Goal: Task Accomplishment & Management: Manage account settings

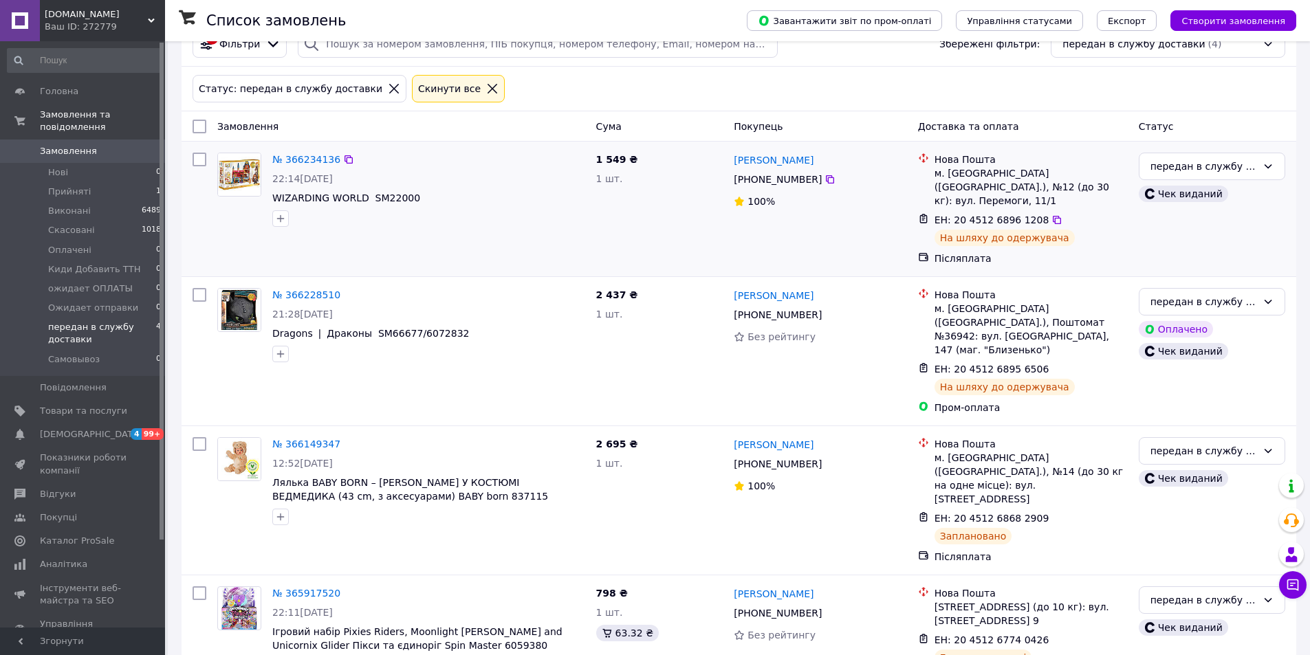
scroll to position [67, 0]
click at [67, 186] on span "Прийняті" at bounding box center [69, 192] width 43 height 12
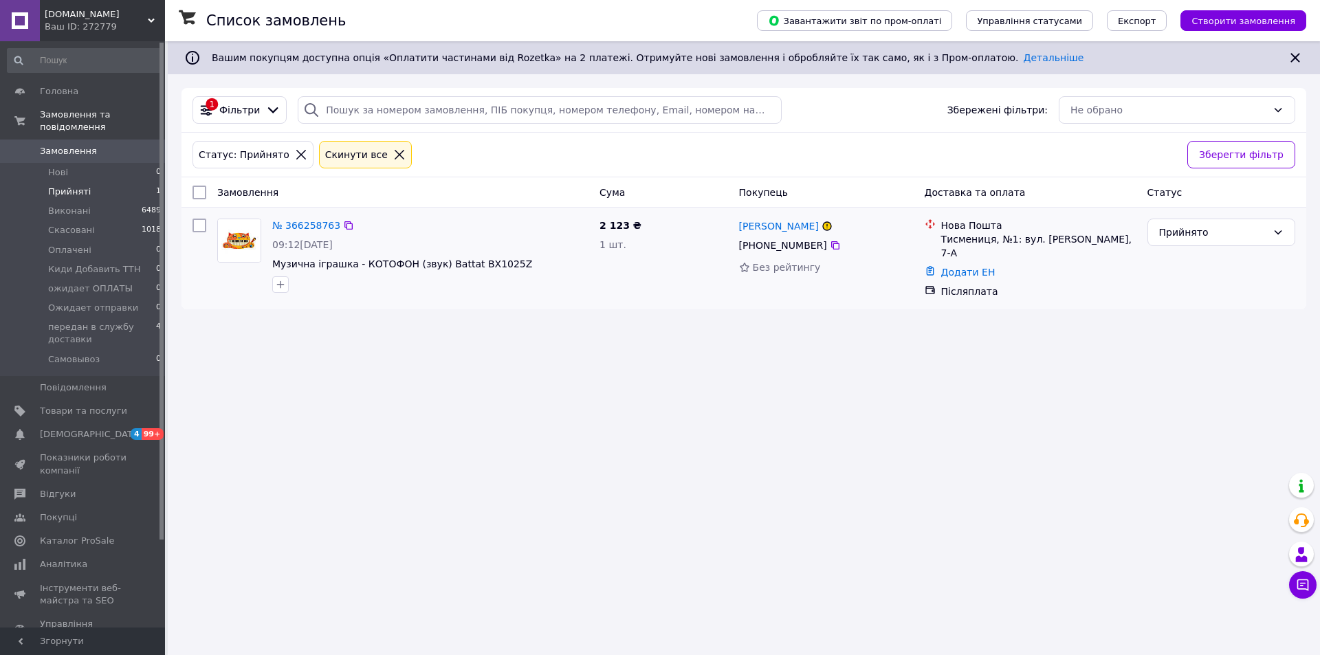
click at [240, 248] on img at bounding box center [239, 240] width 43 height 43
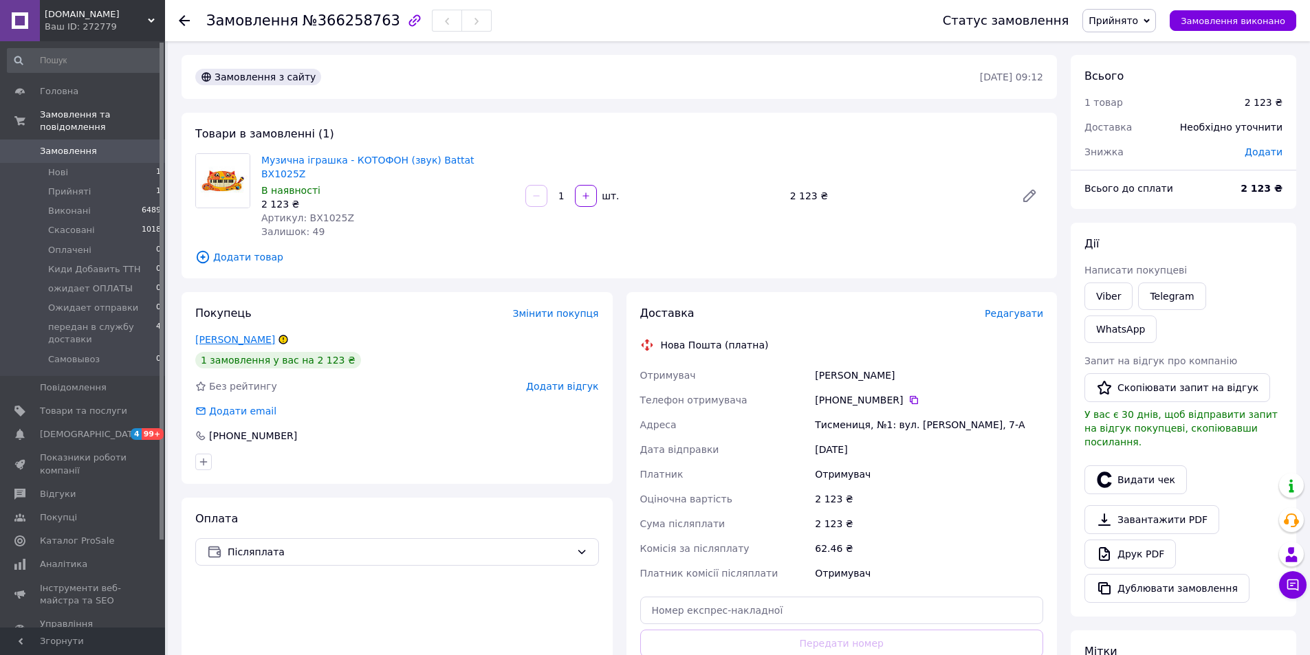
click at [239, 334] on link "[PERSON_NAME]" at bounding box center [235, 339] width 80 height 11
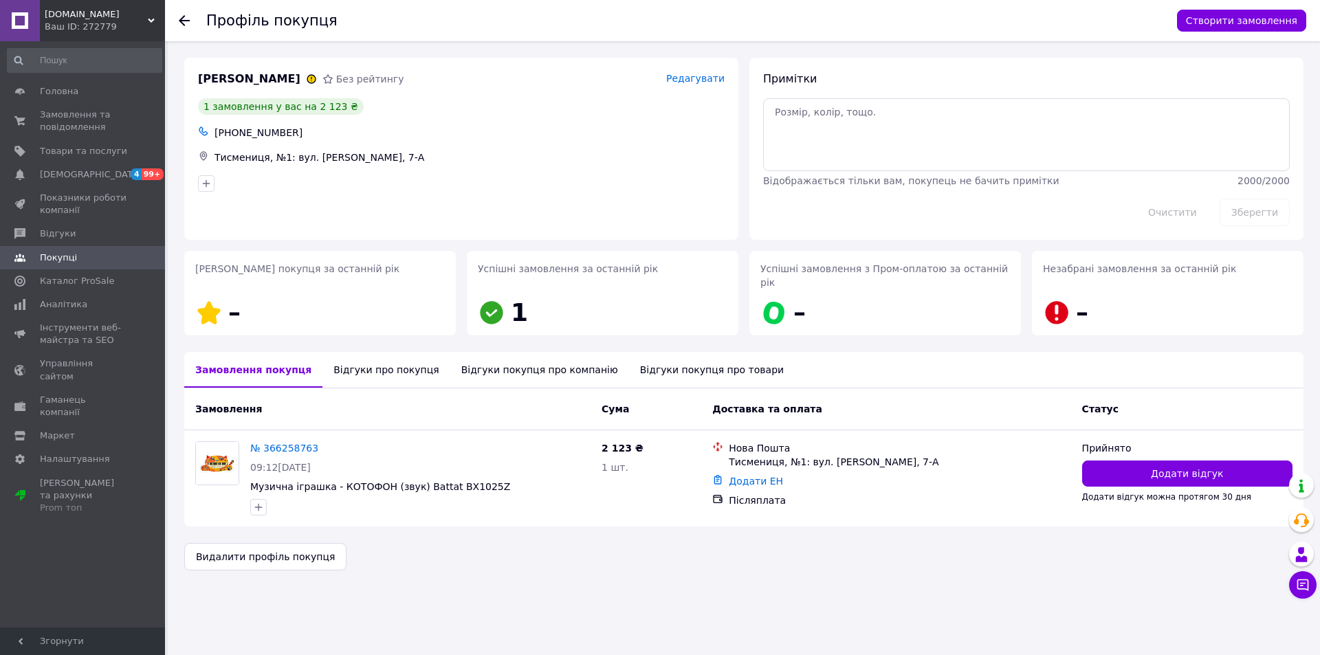
click at [343, 356] on div "Відгуки про покупця" at bounding box center [386, 370] width 127 height 36
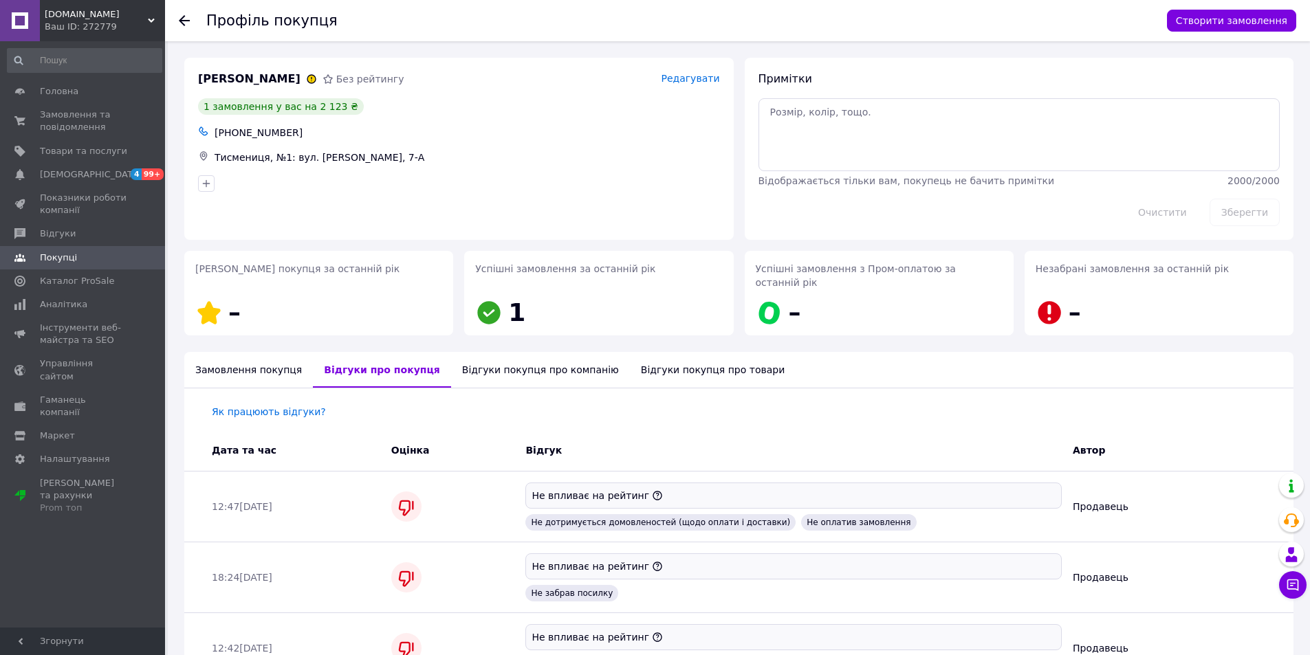
click at [179, 17] on icon at bounding box center [184, 20] width 11 height 11
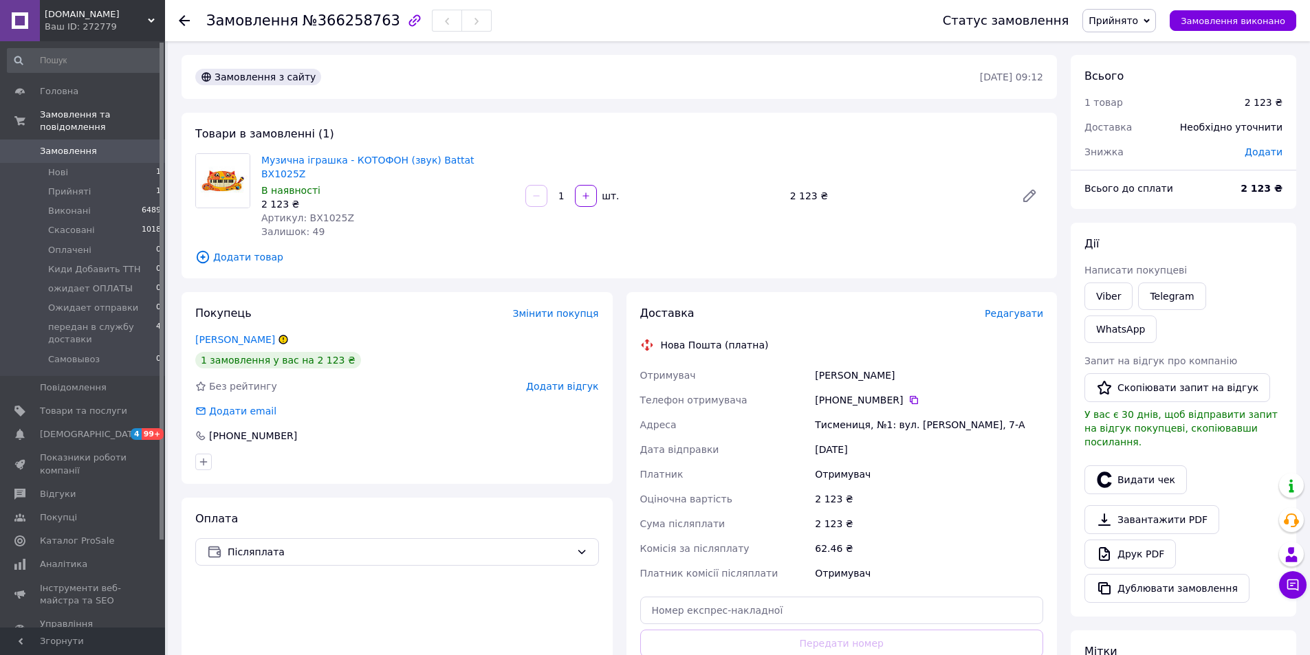
click at [1138, 25] on span "Прийнято" at bounding box center [1114, 20] width 50 height 11
click at [1137, 68] on li "Скасовано" at bounding box center [1156, 68] width 146 height 21
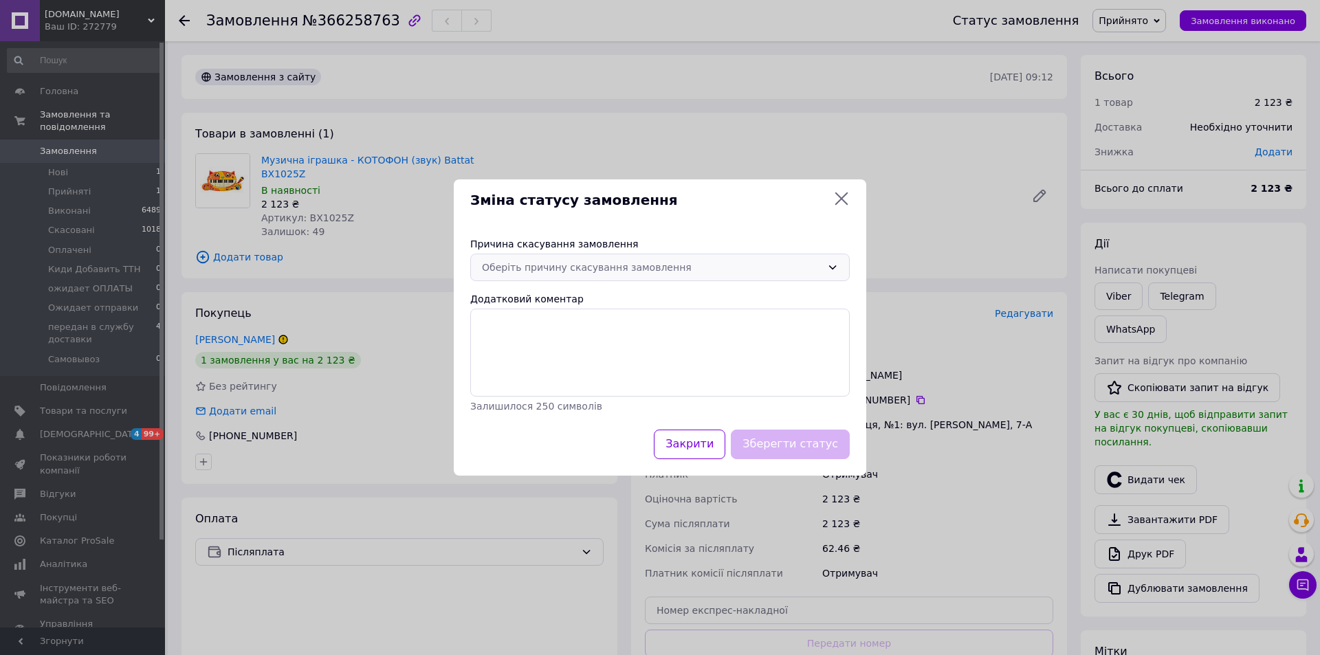
click at [581, 265] on div "Оберіть причину скасування замовлення" at bounding box center [652, 267] width 340 height 15
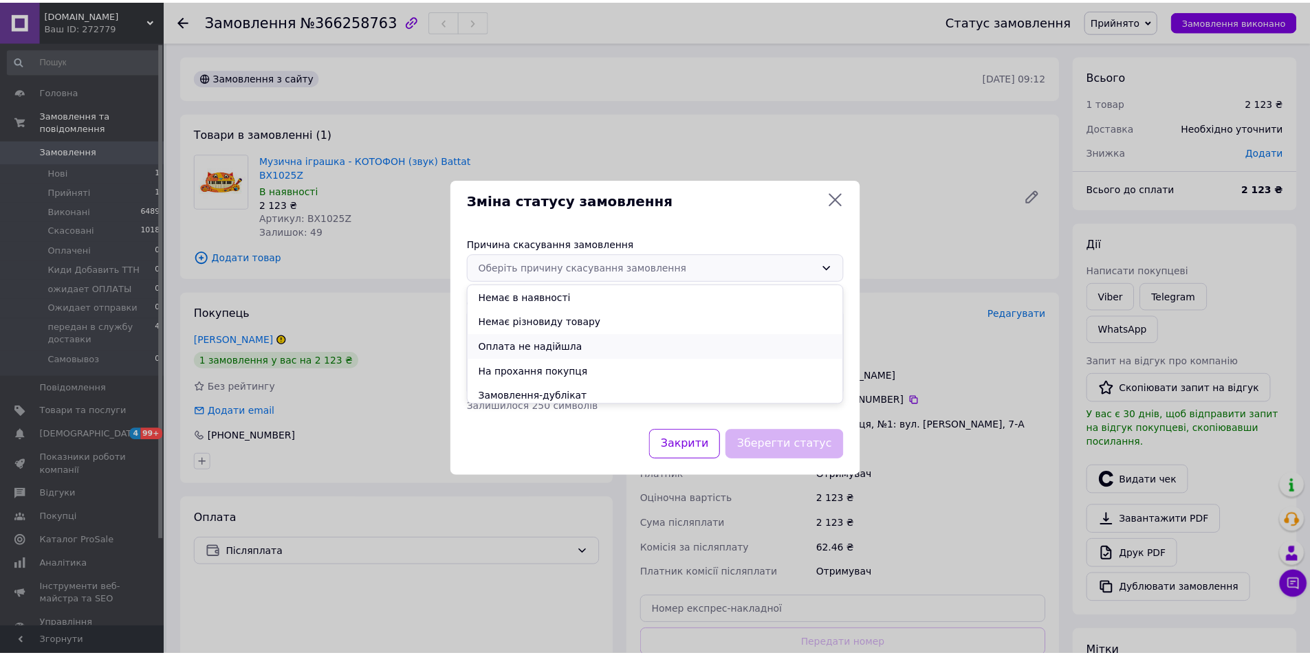
scroll to position [55, 0]
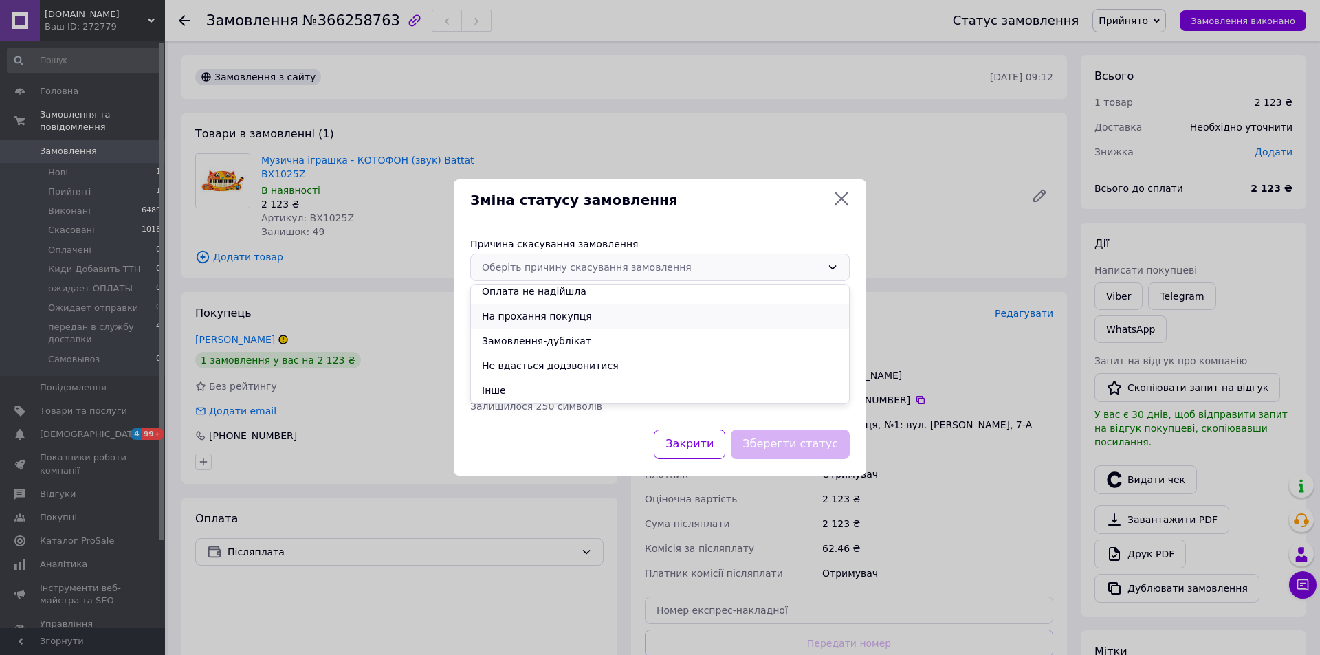
click at [565, 320] on li "На прохання покупця" at bounding box center [660, 316] width 378 height 25
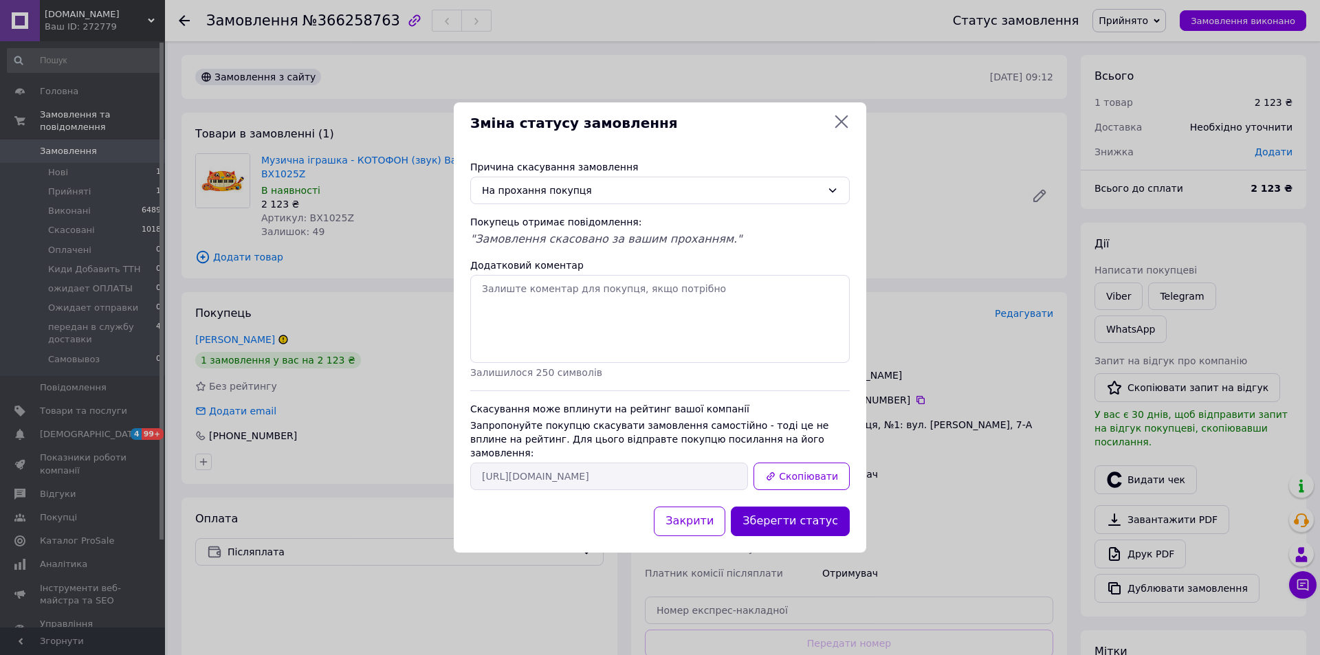
click at [807, 520] on button "Зберегти статус" at bounding box center [790, 522] width 119 height 30
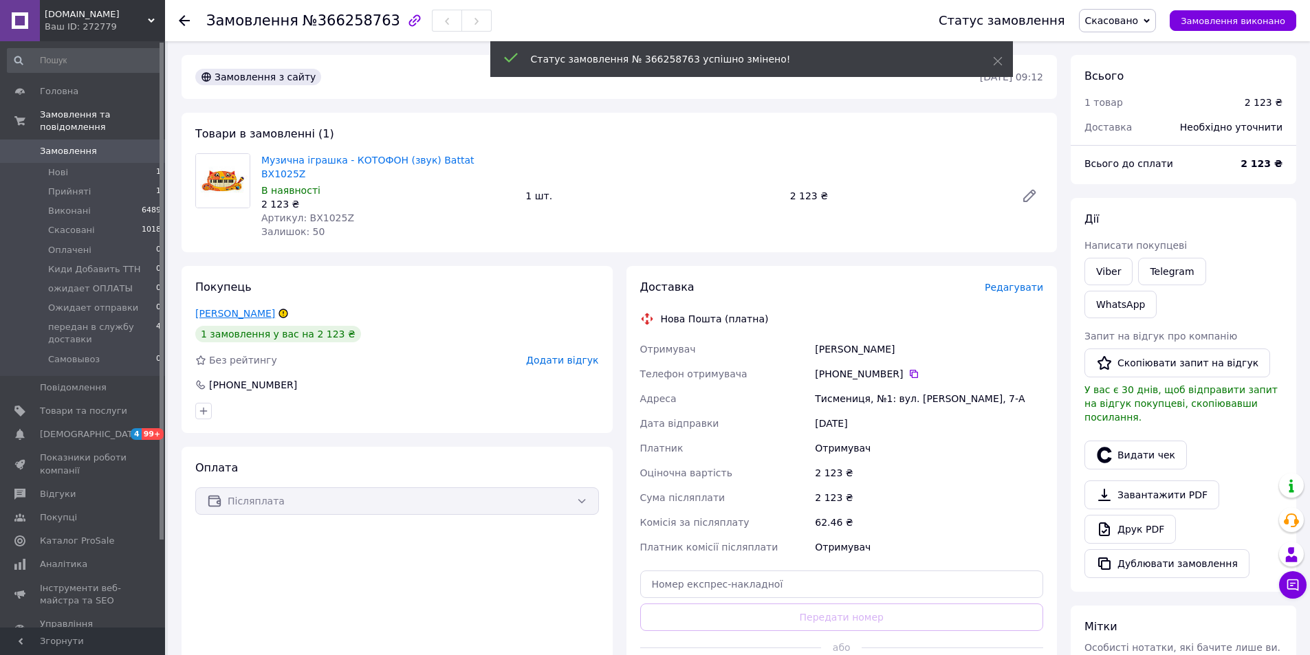
click at [242, 308] on link "[PERSON_NAME]" at bounding box center [235, 313] width 80 height 11
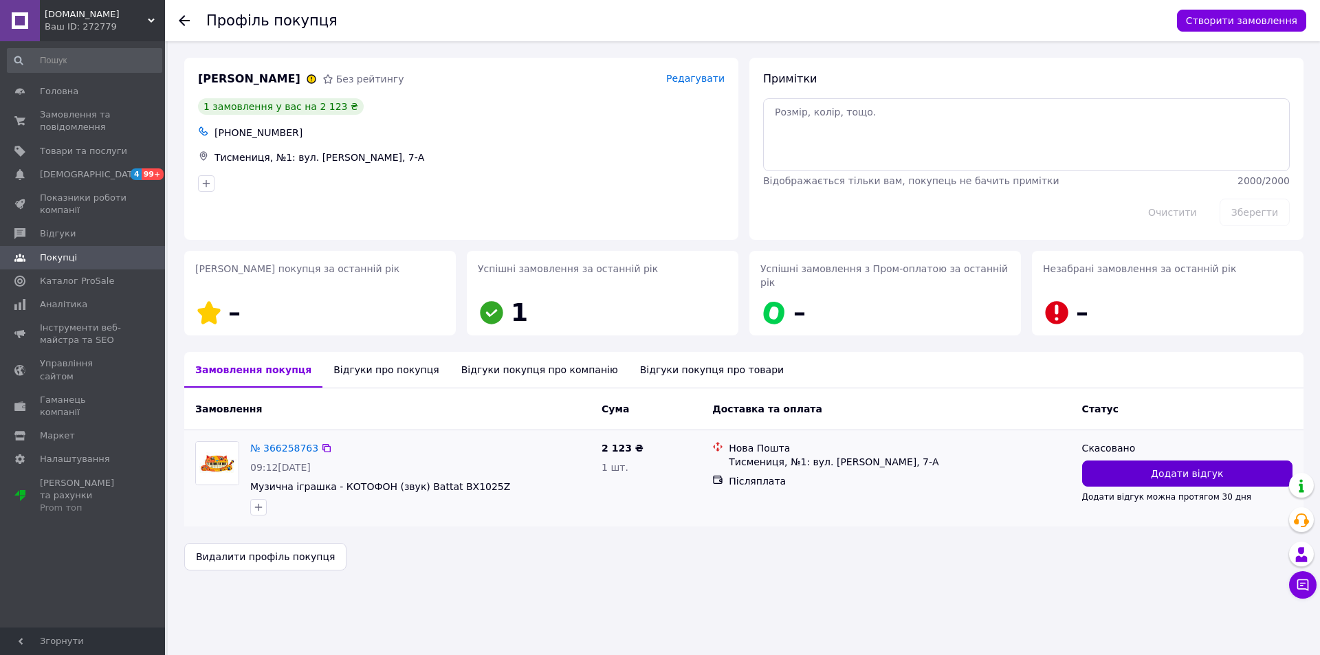
click at [1102, 462] on button "Додати відгук" at bounding box center [1187, 474] width 210 height 26
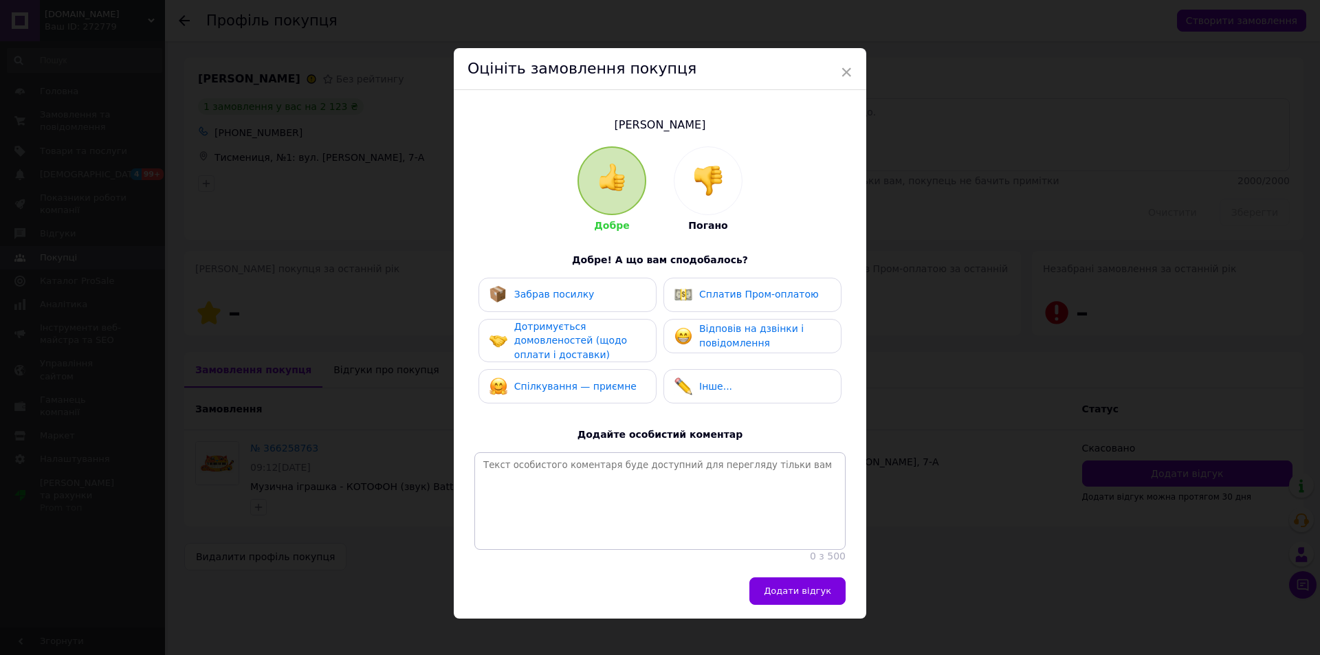
click at [693, 192] on img at bounding box center [708, 181] width 30 height 30
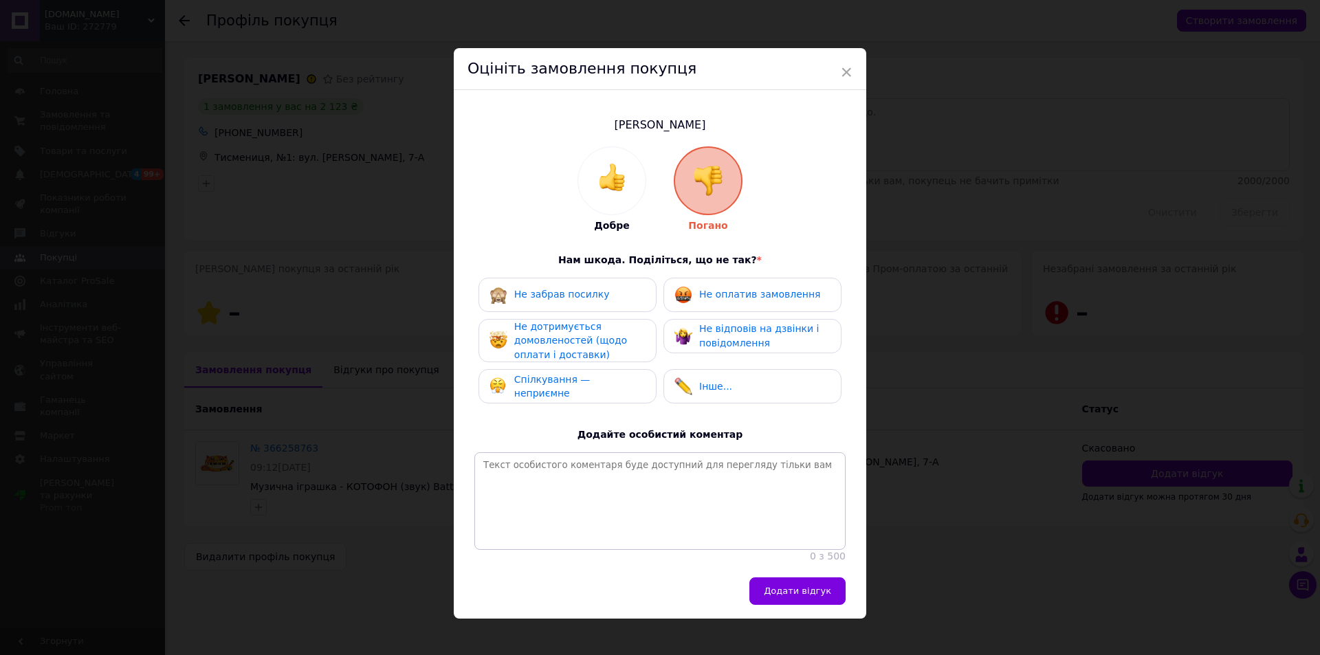
click at [696, 297] on div "Не оплатив замовлення" at bounding box center [748, 295] width 146 height 18
click at [598, 342] on span "Не дотримується домовленостей (щодо оплати і доставки)" at bounding box center [570, 340] width 113 height 39
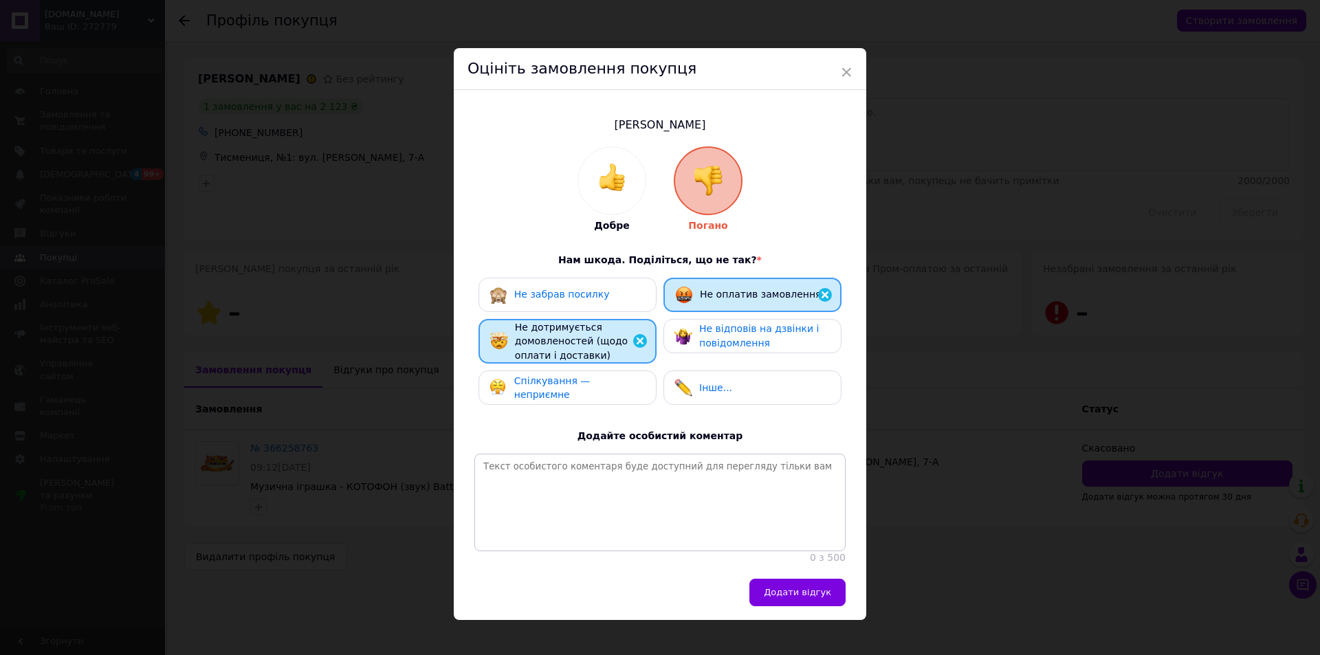
click at [715, 340] on span "Не відповів на дзвінки і повідомлення" at bounding box center [759, 335] width 120 height 25
click at [591, 389] on span "Спілкування — неприємне" at bounding box center [552, 387] width 76 height 25
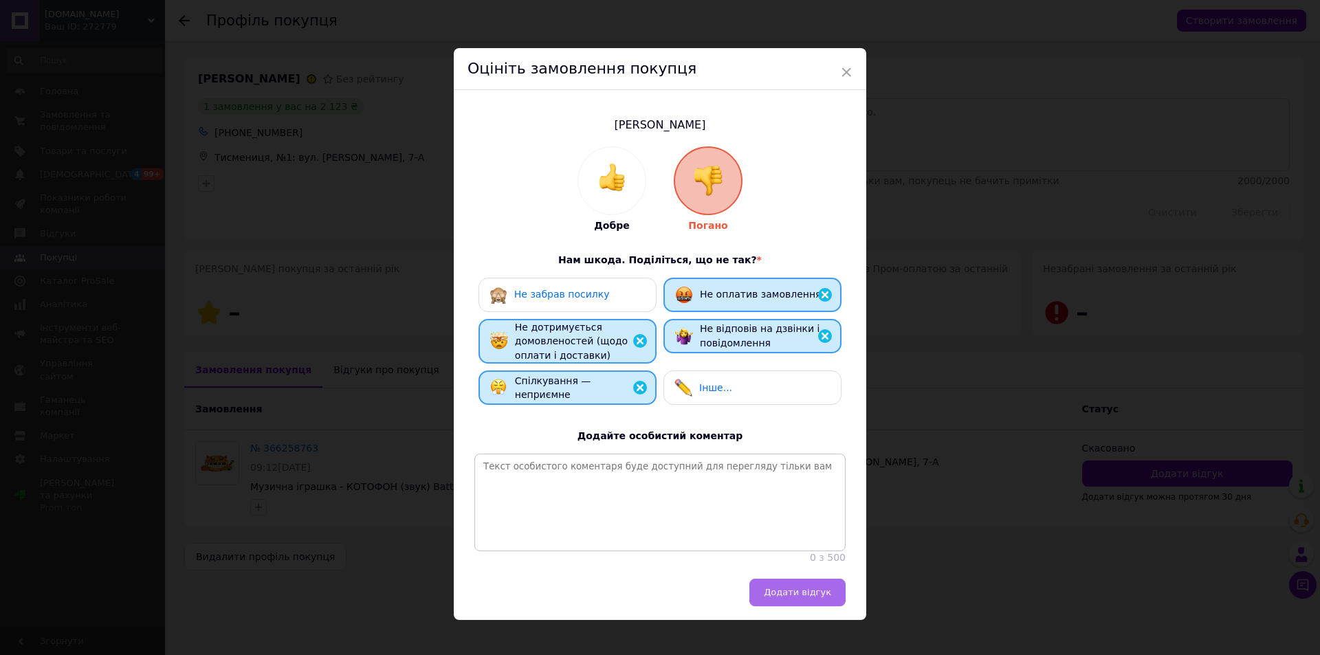
click at [798, 607] on button "Додати відгук" at bounding box center [798, 593] width 96 height 28
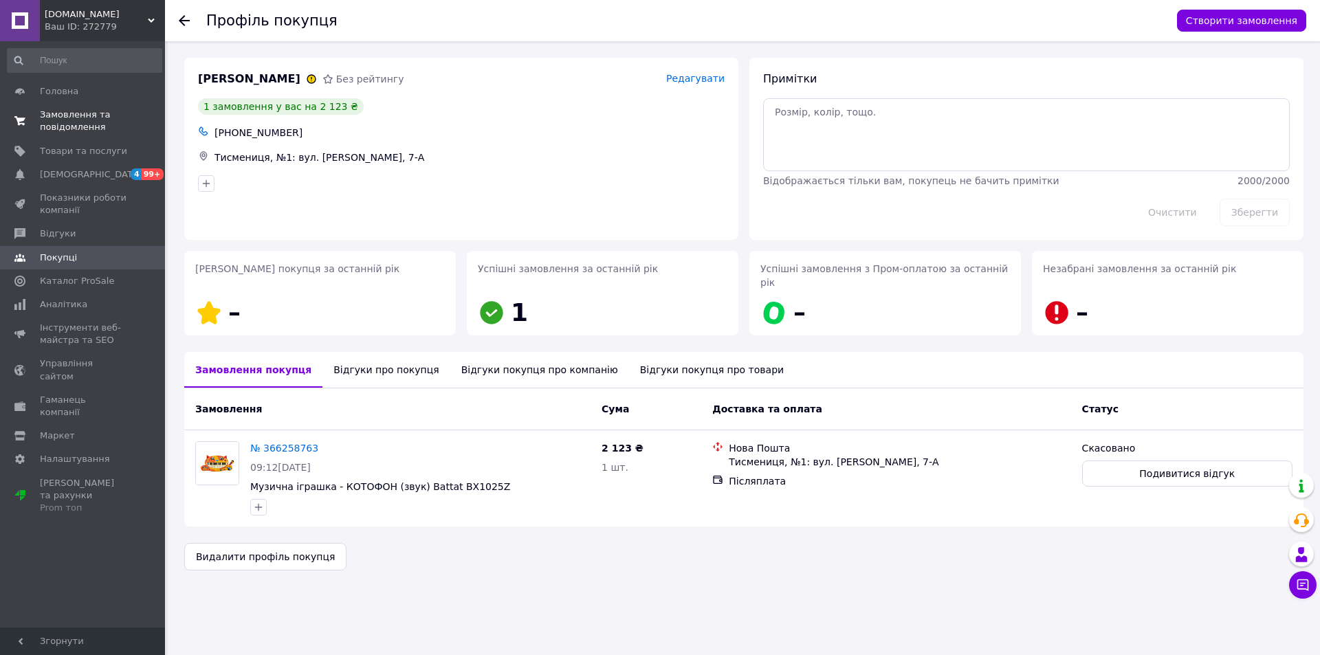
click at [67, 121] on span "Замовлення та повідомлення" at bounding box center [83, 121] width 87 height 25
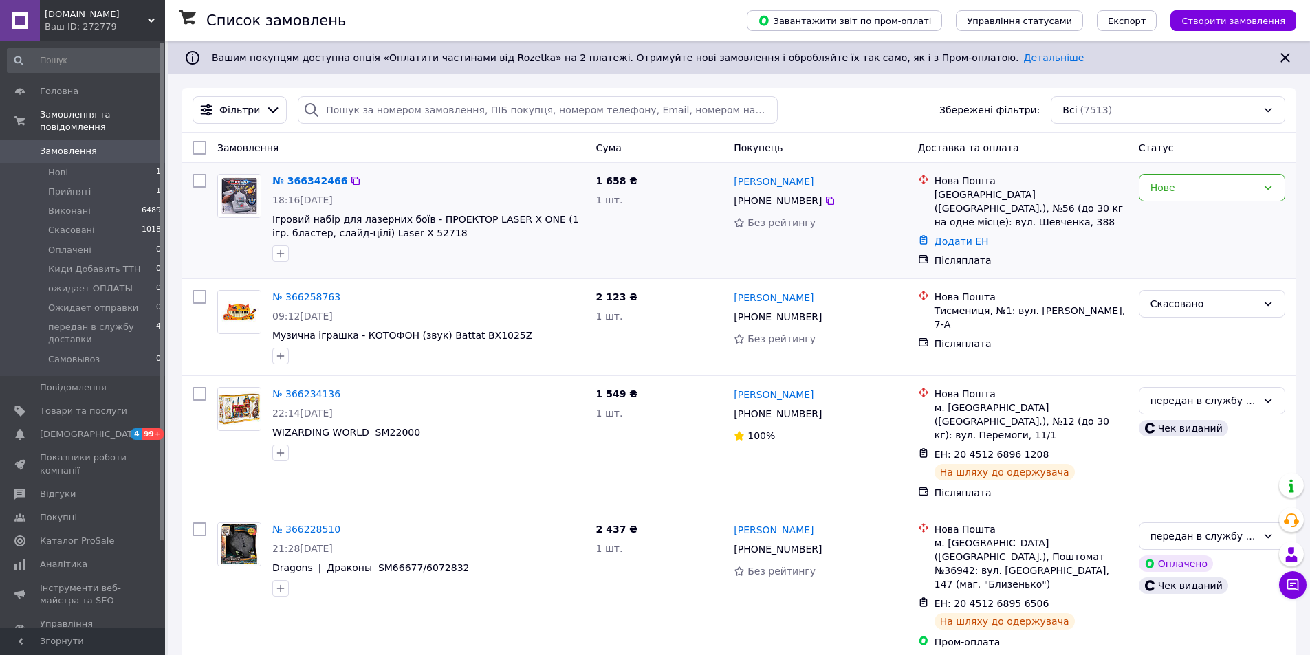
click at [237, 195] on img at bounding box center [239, 196] width 43 height 43
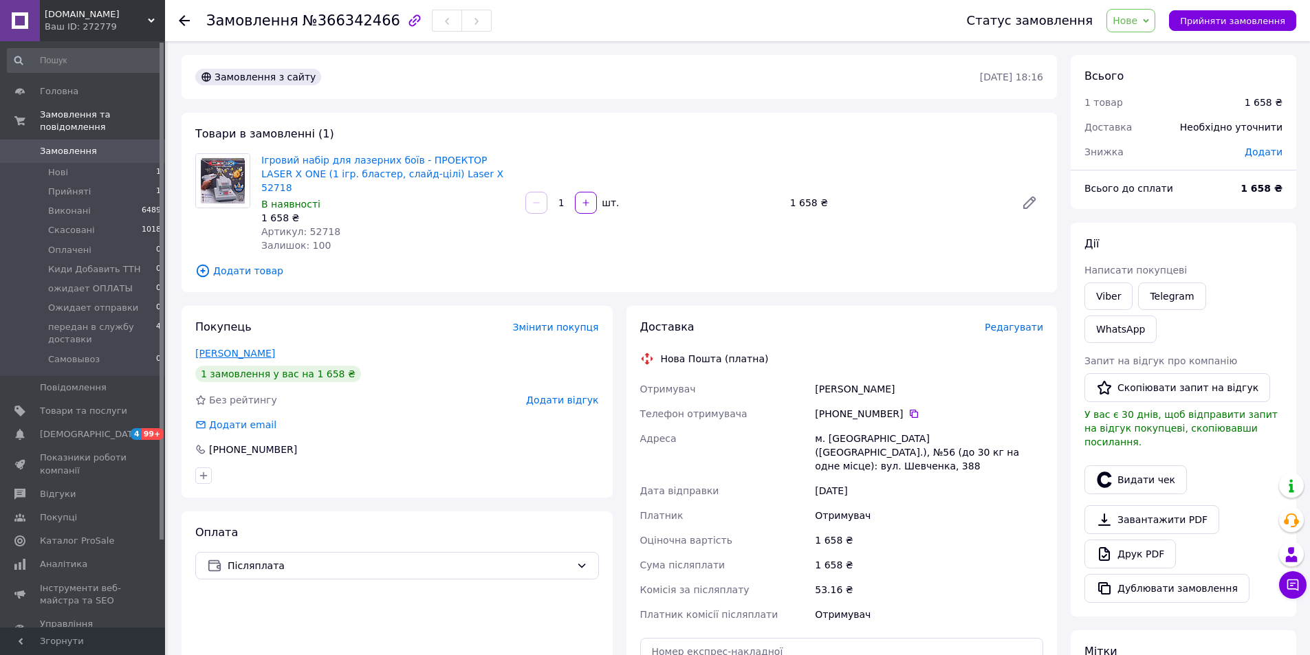
click at [225, 348] on link "[PERSON_NAME]" at bounding box center [235, 353] width 80 height 11
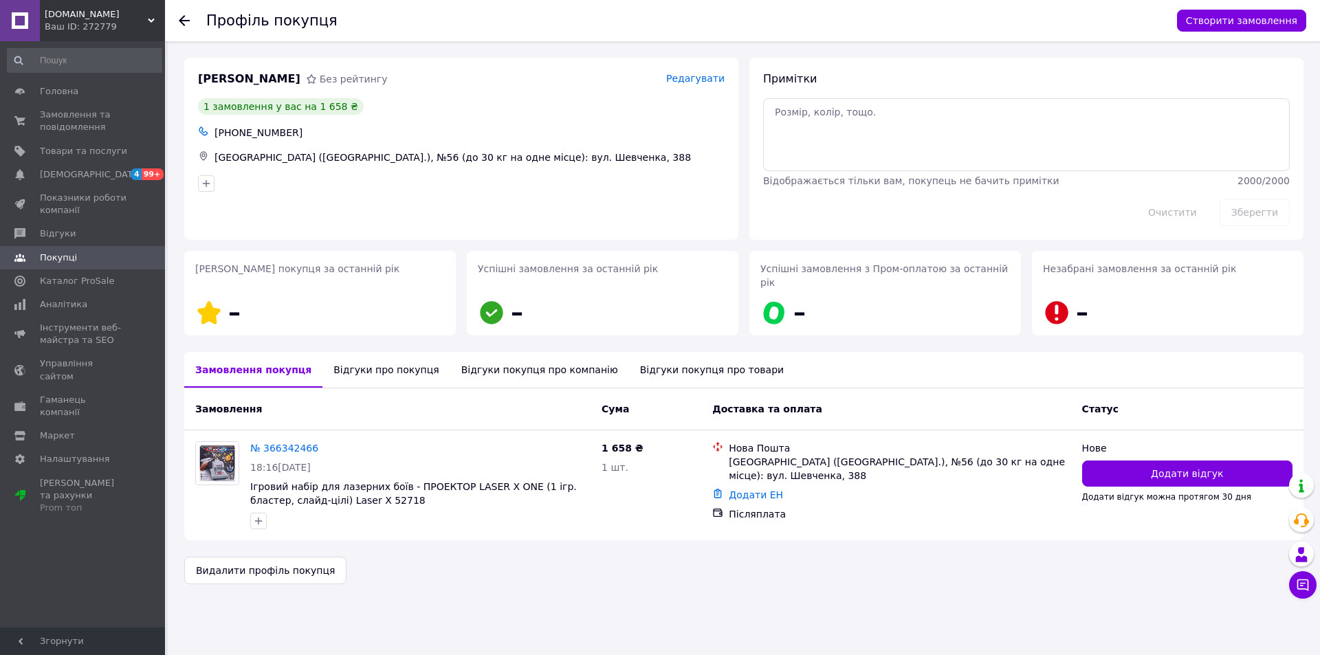
click at [368, 356] on div "Відгуки про покупця" at bounding box center [386, 370] width 127 height 36
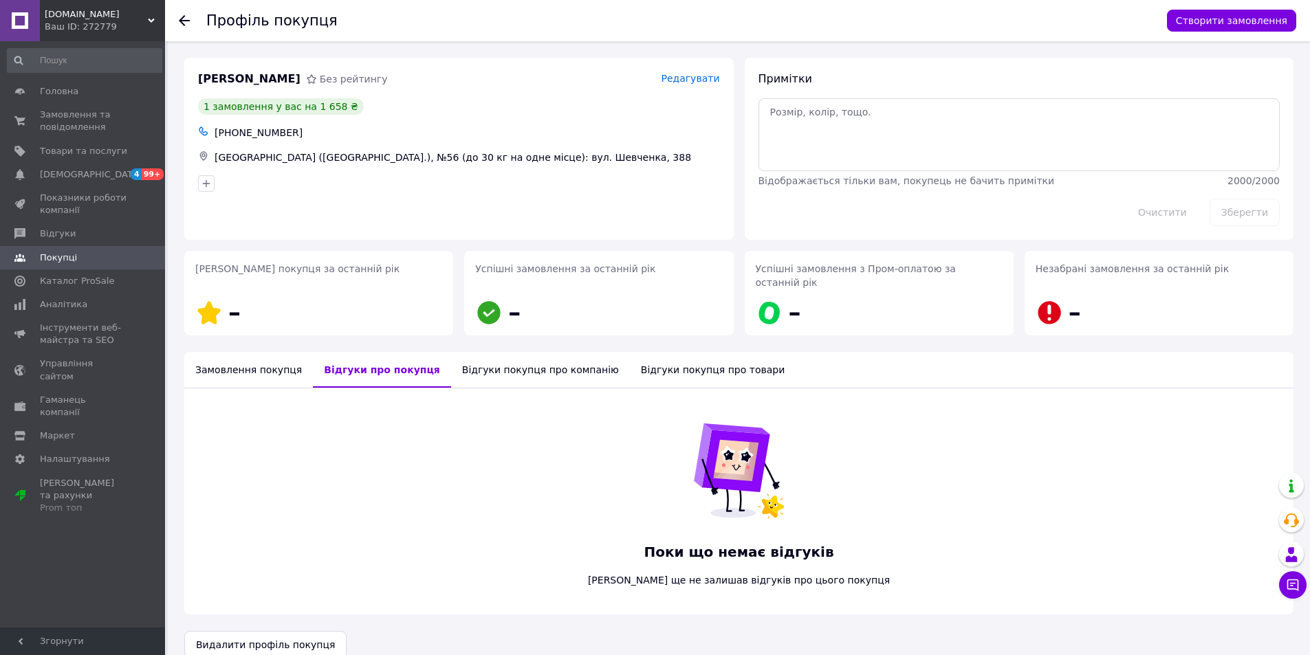
click at [179, 16] on icon at bounding box center [184, 20] width 11 height 11
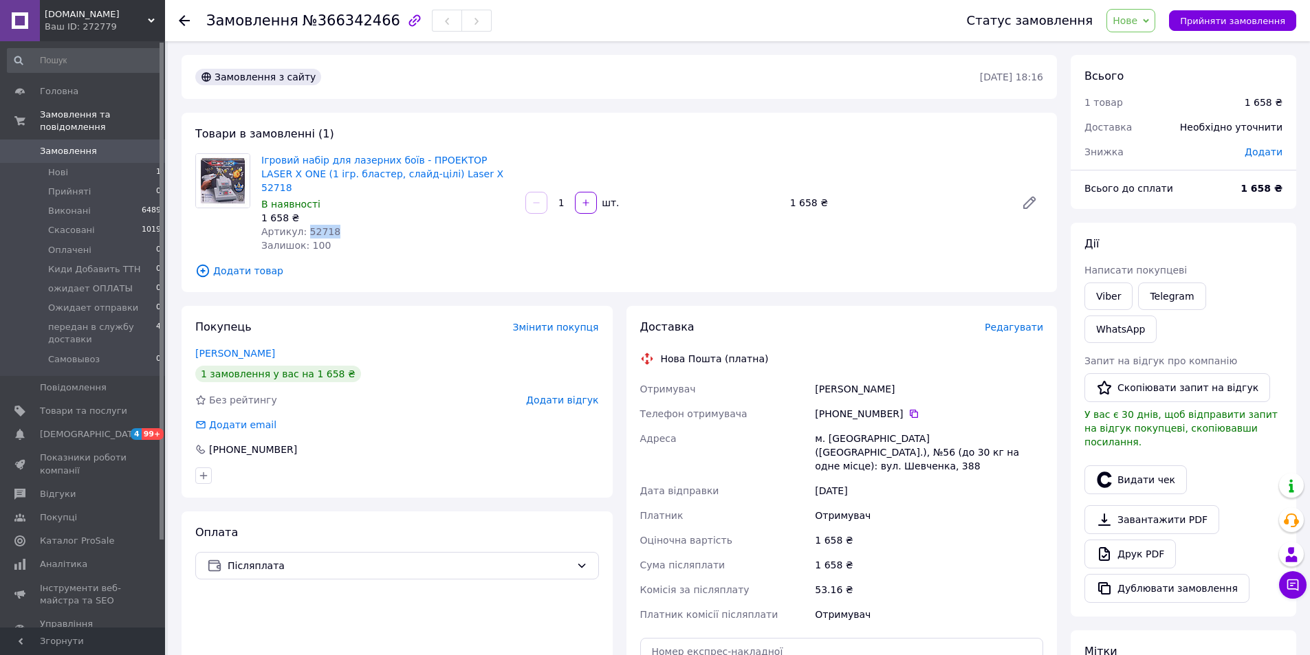
drag, startPoint x: 336, startPoint y: 217, endPoint x: 302, endPoint y: 217, distance: 34.4
click at [302, 225] on div "Артикул: 52718" at bounding box center [387, 232] width 253 height 14
copy span "52718"
drag, startPoint x: 815, startPoint y: 427, endPoint x: 957, endPoint y: 421, distance: 141.8
click at [957, 426] on div "м. [GEOGRAPHIC_DATA] ([GEOGRAPHIC_DATA].), №56 (до 30 кг на одне місце): вул. Ш…" at bounding box center [929, 452] width 234 height 52
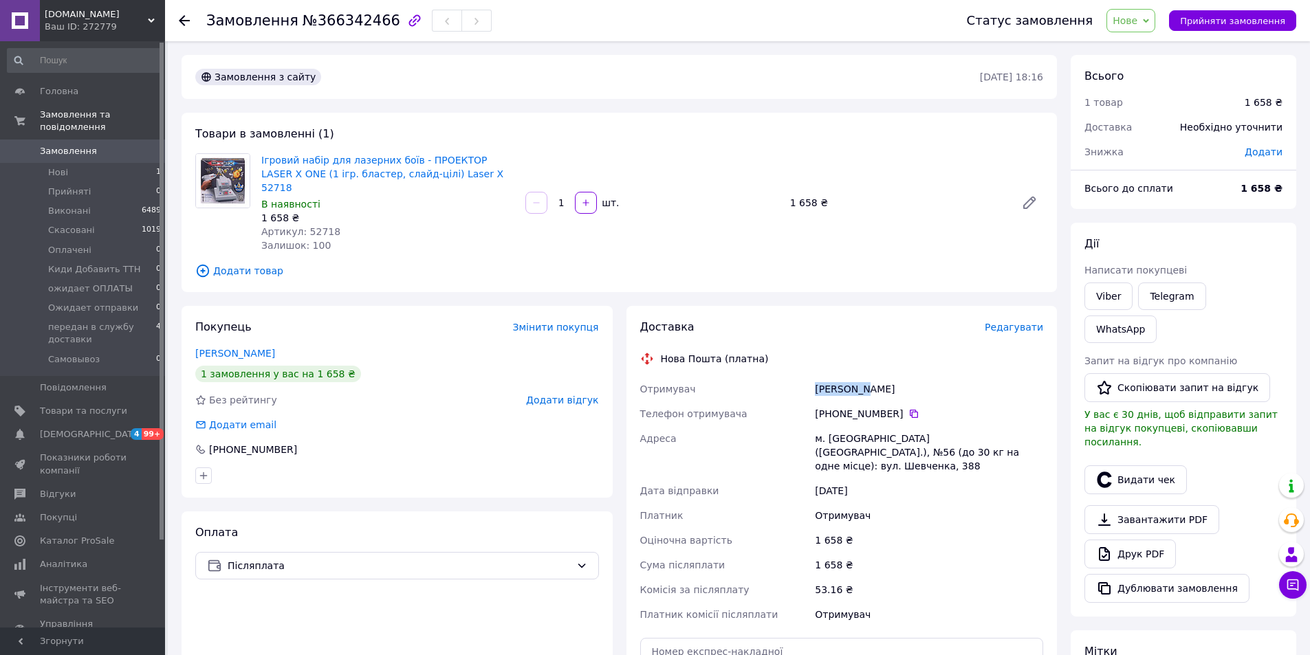
drag, startPoint x: 809, startPoint y: 374, endPoint x: 868, endPoint y: 372, distance: 58.5
click at [868, 377] on div "Отримувач [PERSON_NAME] Телефон отримувача [PHONE_NUMBER]   Адреса м. [GEOGRAPH…" at bounding box center [842, 502] width 409 height 250
drag, startPoint x: 841, startPoint y: 195, endPoint x: 779, endPoint y: 196, distance: 62.6
click at [779, 196] on div "Ігровий набір для лазерних боїв - ПРОЕКТОР LASER X ONE (1 ігр. бластер, слайд-ц…" at bounding box center [652, 203] width 793 height 105
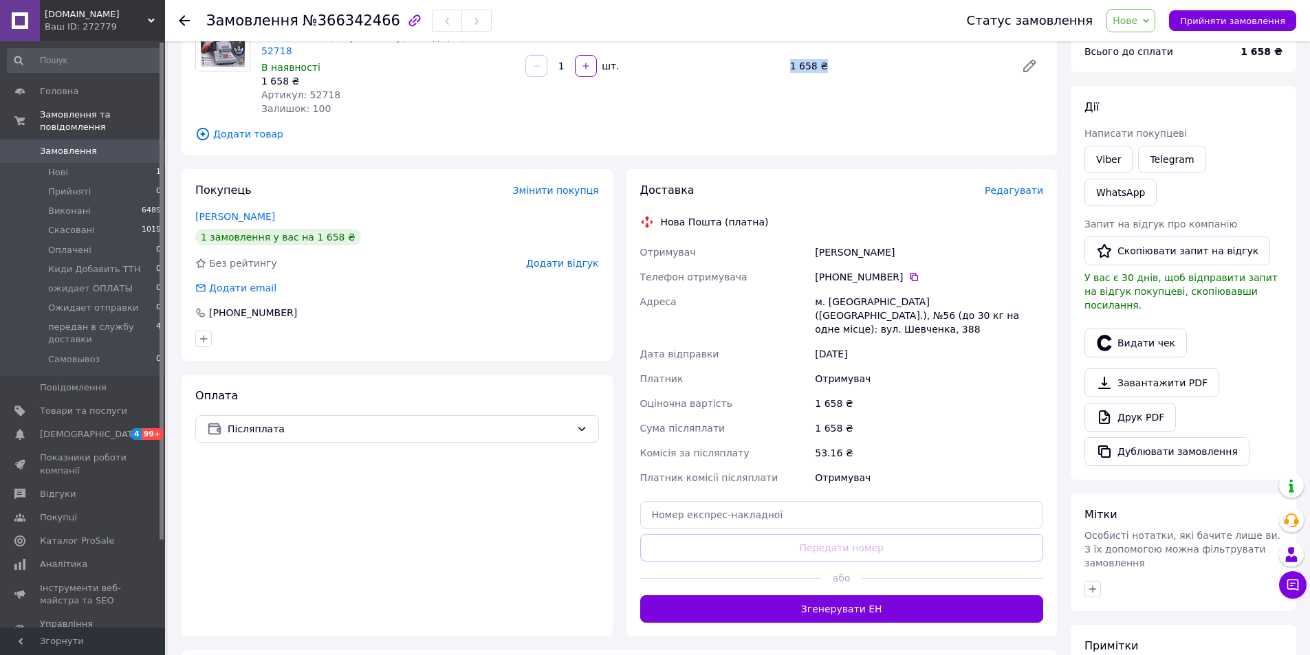
scroll to position [138, 0]
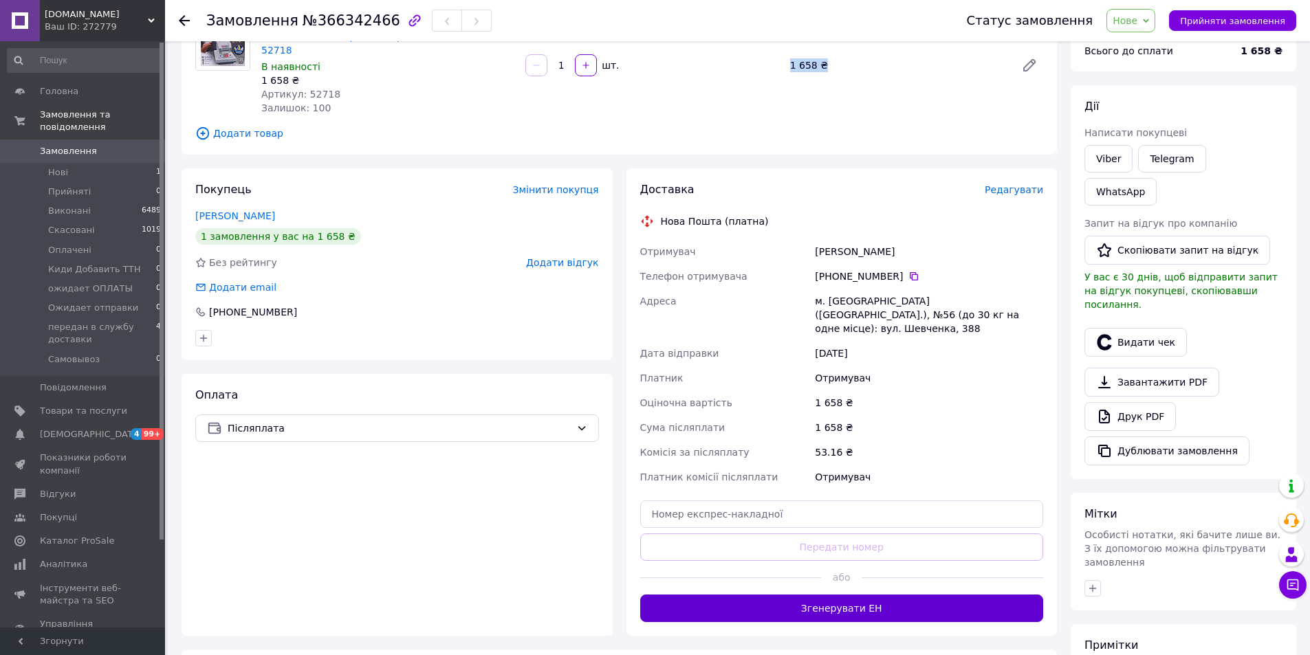
click at [802, 595] on button "Згенерувати ЕН" at bounding box center [842, 609] width 404 height 28
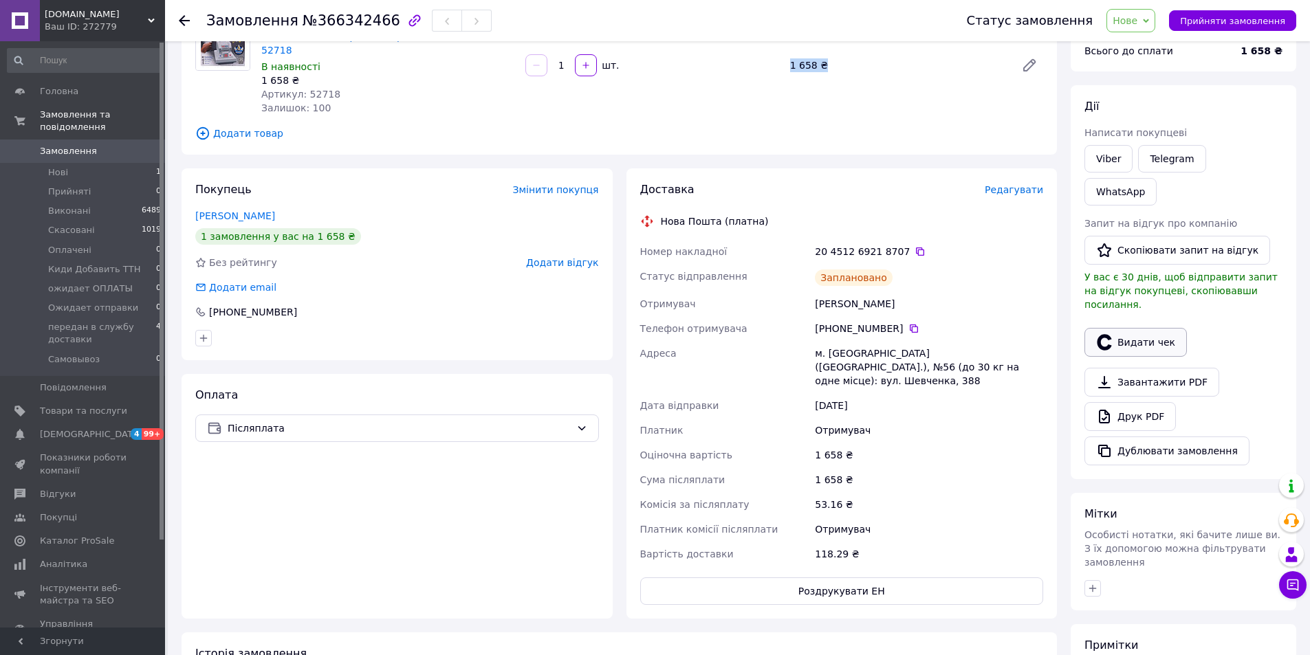
click at [1139, 328] on button "Видати чек" at bounding box center [1136, 342] width 102 height 29
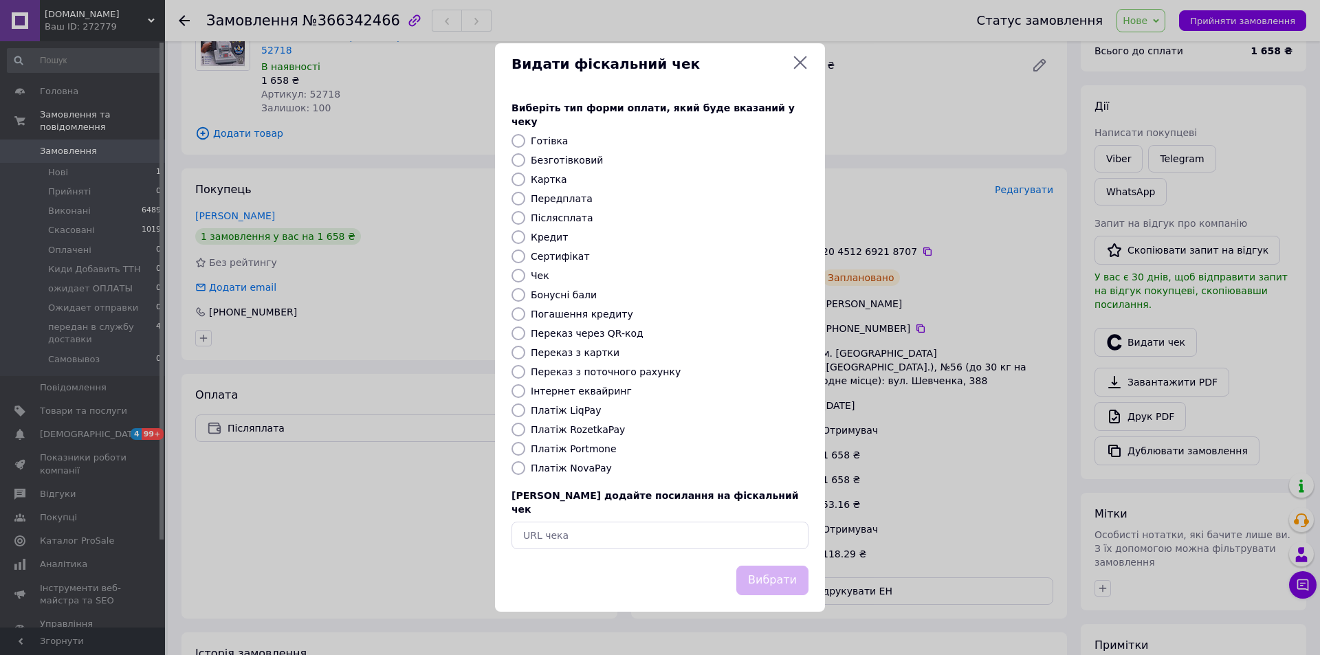
click at [553, 467] on label "Платіж NovaPay" at bounding box center [571, 468] width 81 height 11
click at [525, 467] on input "Платіж NovaPay" at bounding box center [519, 468] width 14 height 14
radio input "true"
click at [775, 566] on button "Вибрати" at bounding box center [773, 581] width 72 height 30
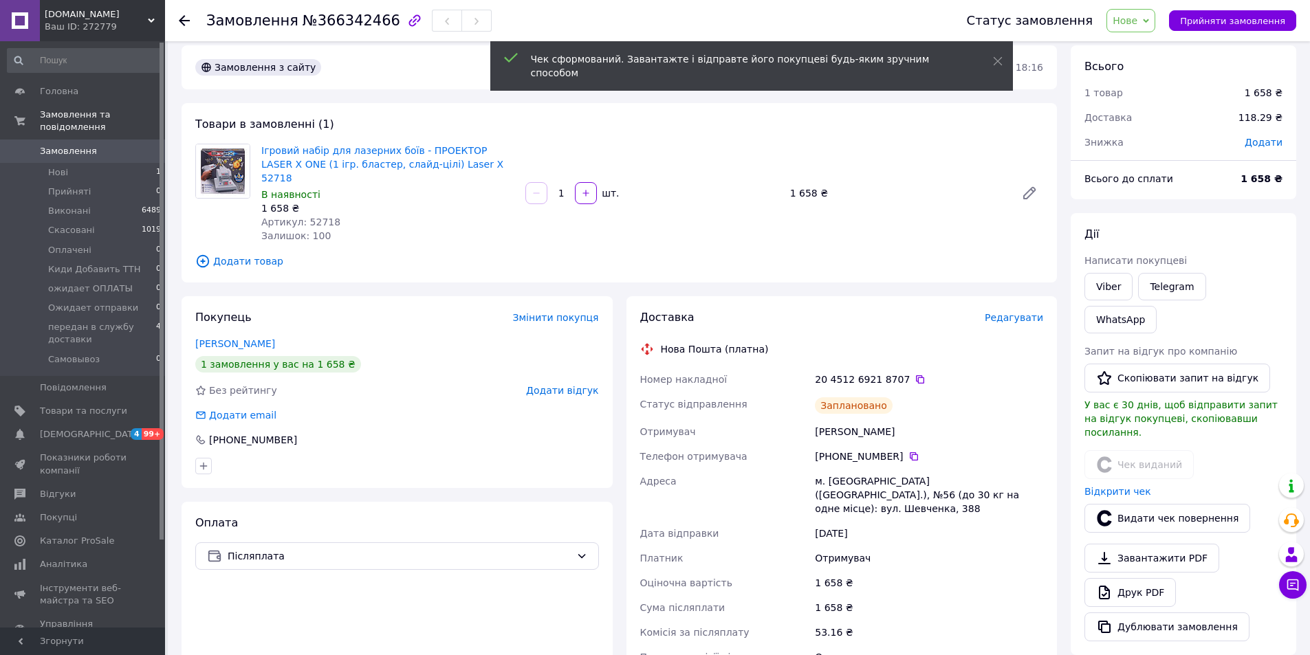
scroll to position [0, 0]
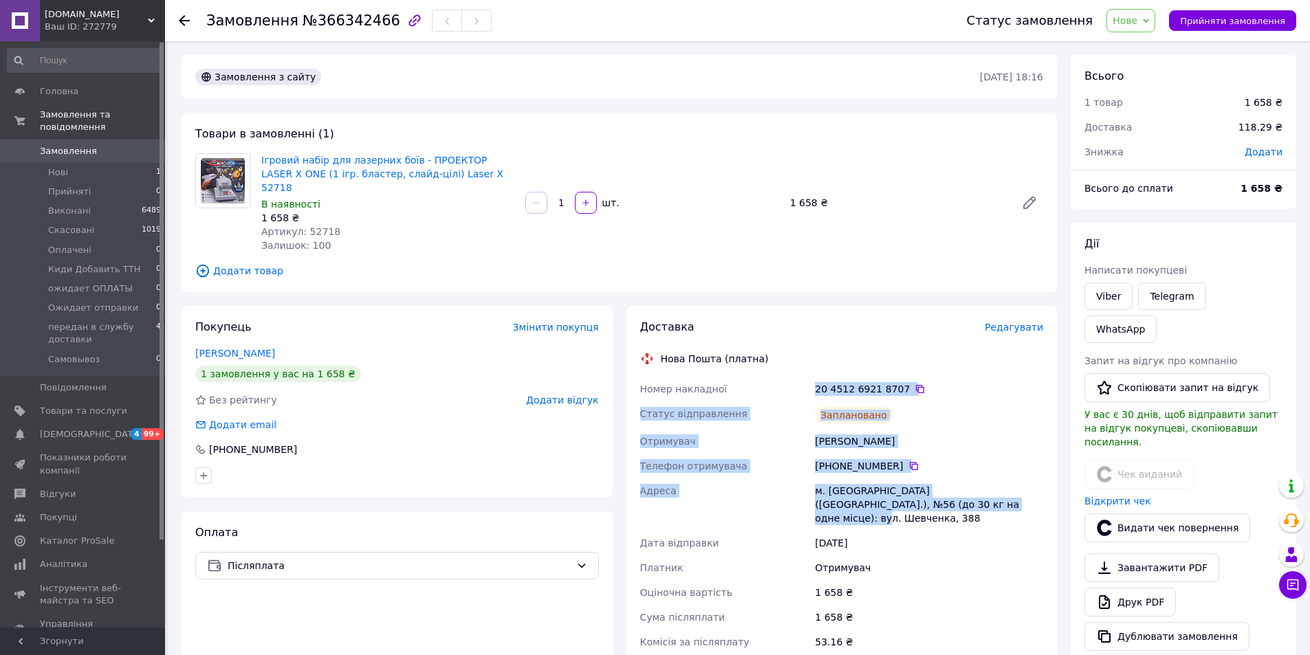
drag, startPoint x: 806, startPoint y: 370, endPoint x: 914, endPoint y: 483, distance: 156.1
click at [954, 492] on div "Номер накладної 20 4512 6921 8707   Статус відправлення Заплановано Отримувач […" at bounding box center [842, 540] width 409 height 327
copy div "Номер накладної 20 4512 6921 8707   Статус відправлення Заплановано Отримувач […"
click at [1253, 19] on span "Прийняти замовлення" at bounding box center [1232, 21] width 105 height 10
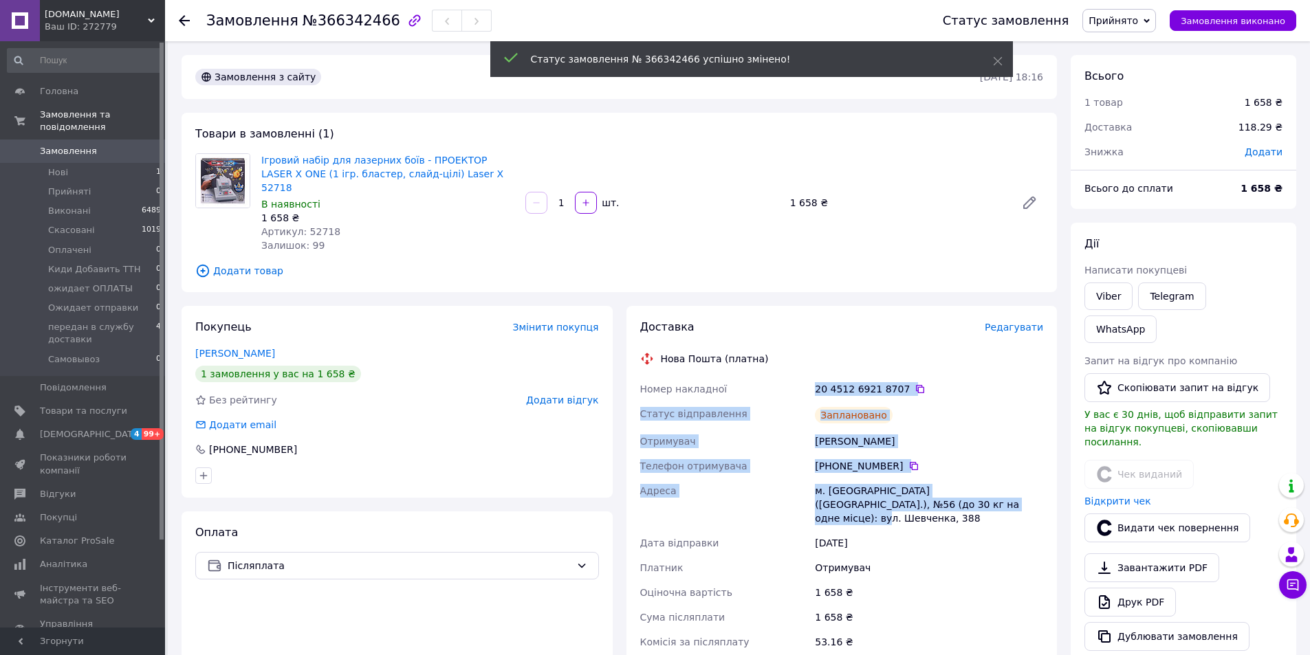
click at [1130, 22] on span "Прийнято" at bounding box center [1114, 20] width 50 height 11
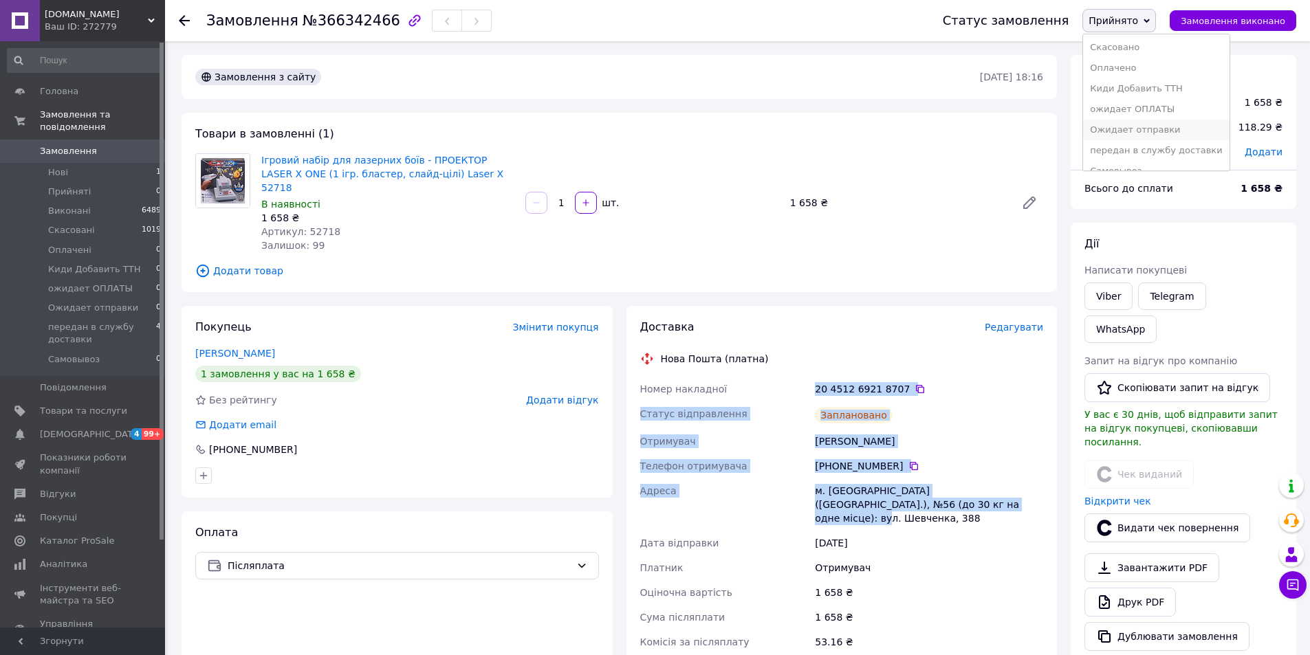
scroll to position [36, 0]
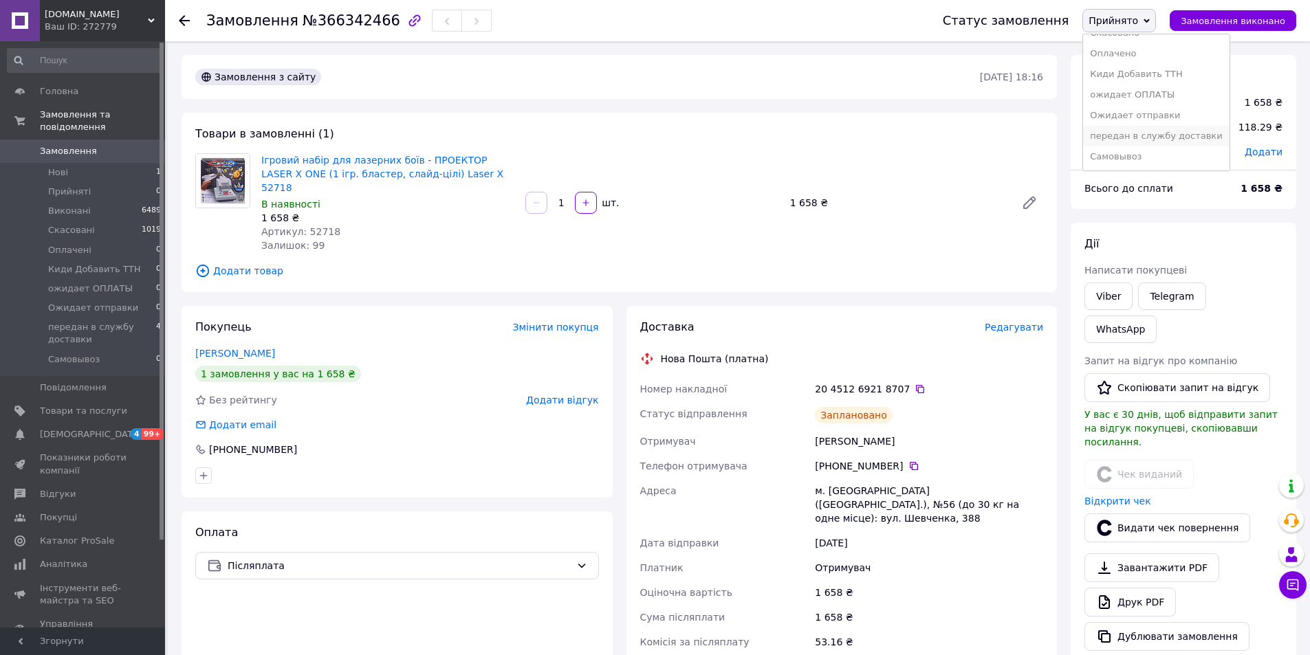
click at [1155, 141] on li "передан в службу доставки" at bounding box center [1156, 136] width 146 height 21
